Goal: Task Accomplishment & Management: Manage account settings

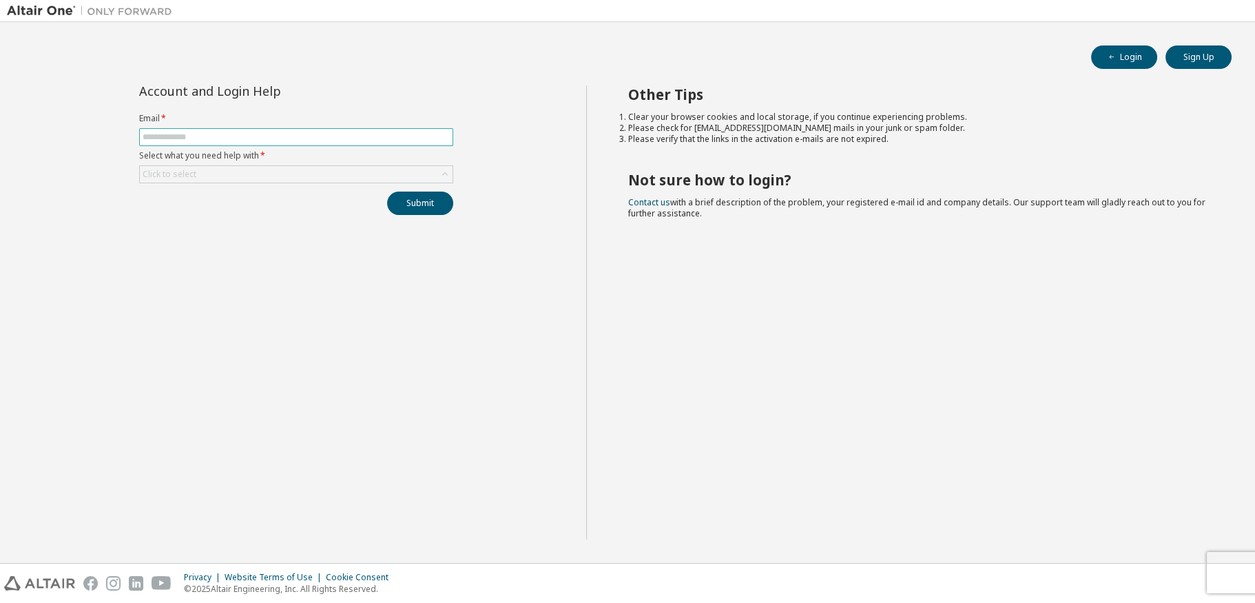
drag, startPoint x: 172, startPoint y: 141, endPoint x: 232, endPoint y: 154, distance: 61.2
click at [172, 141] on input "text" at bounding box center [296, 137] width 307 height 11
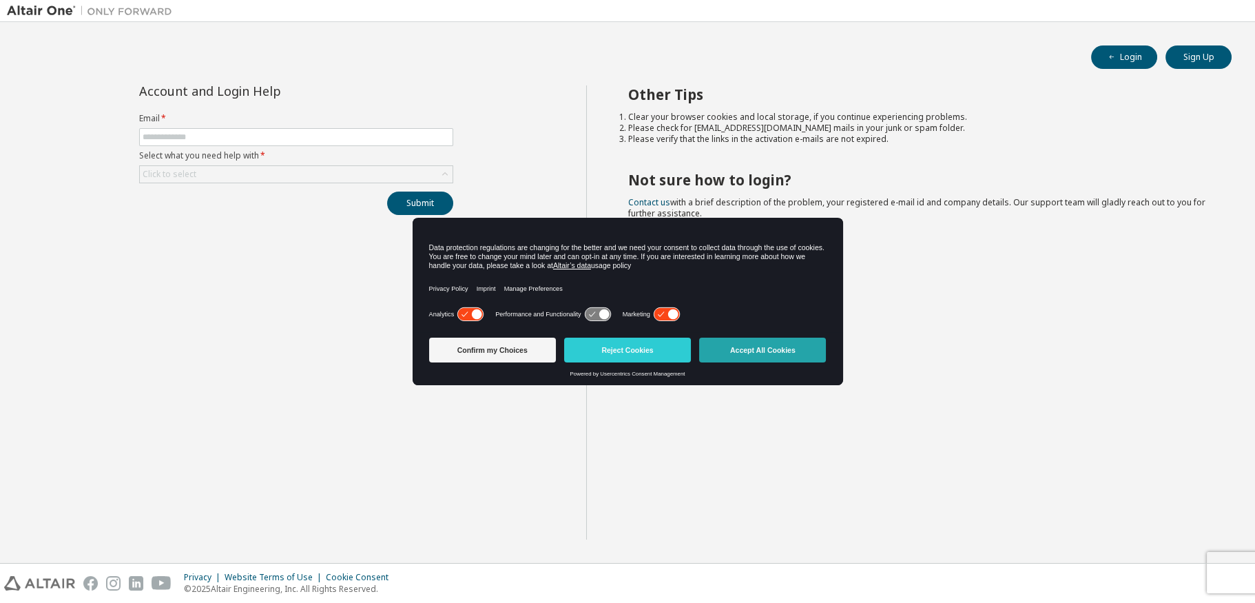
click at [807, 351] on button "Accept All Cookies" at bounding box center [762, 349] width 127 height 25
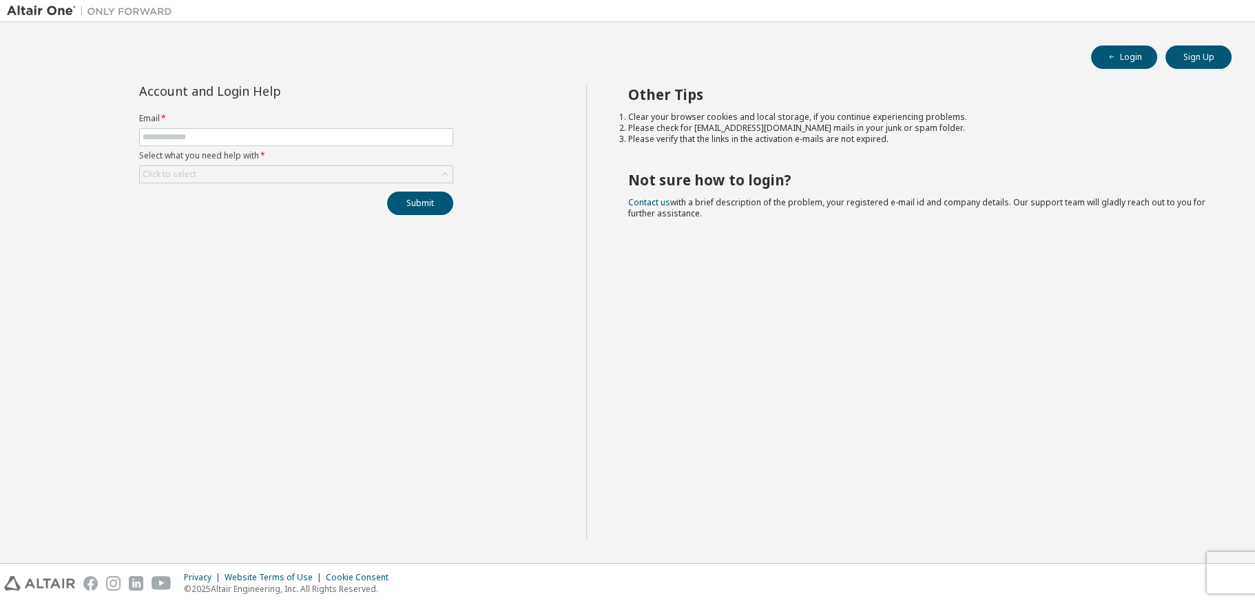
click at [173, 122] on label "Email *" at bounding box center [296, 118] width 314 height 11
click at [174, 136] on input "text" at bounding box center [296, 137] width 307 height 11
type input "**********"
click at [191, 176] on div "Click to select" at bounding box center [170, 174] width 54 height 11
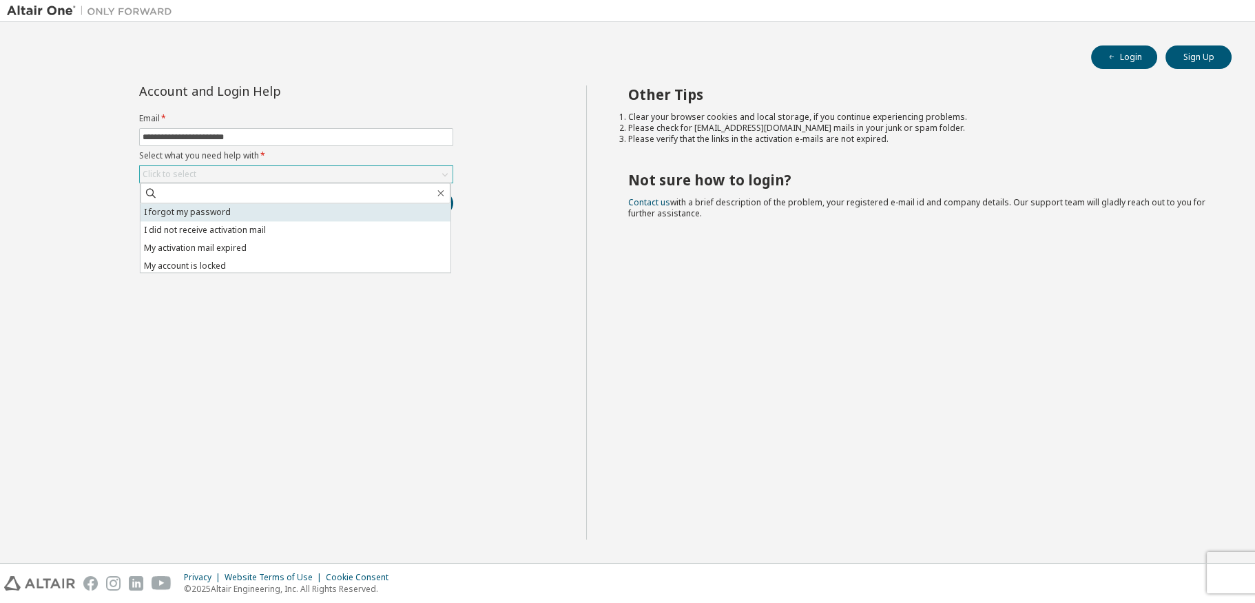
click at [191, 215] on li "I forgot my password" at bounding box center [295, 212] width 310 height 18
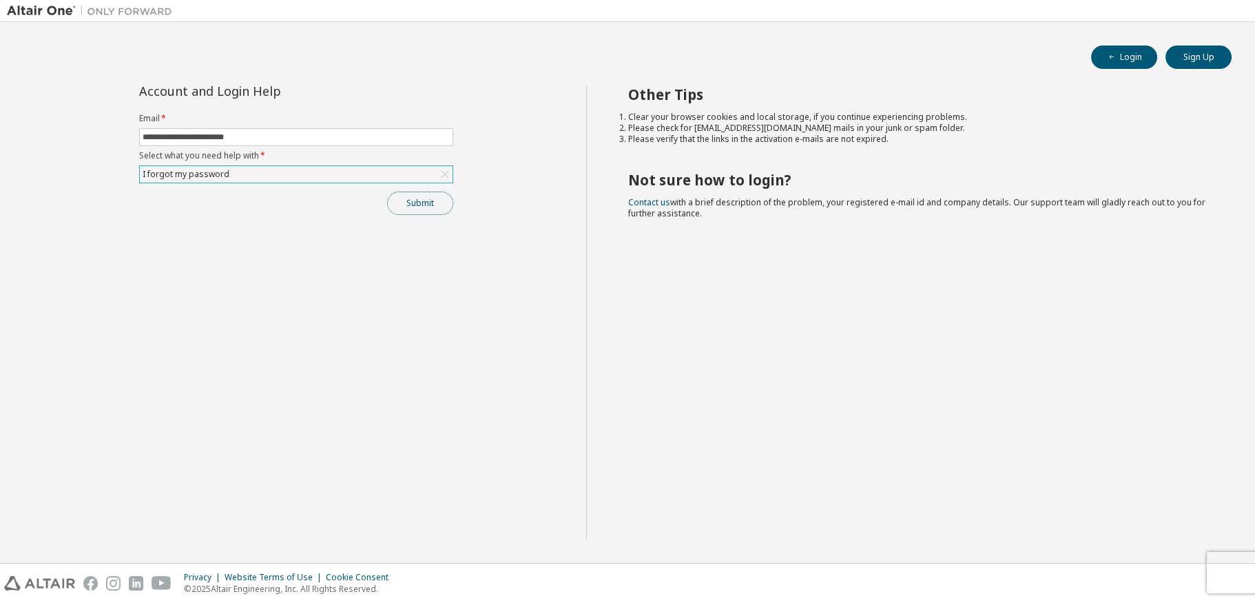
click at [417, 210] on button "Submit" at bounding box center [420, 202] width 66 height 23
